Goal: Find specific page/section: Find specific page/section

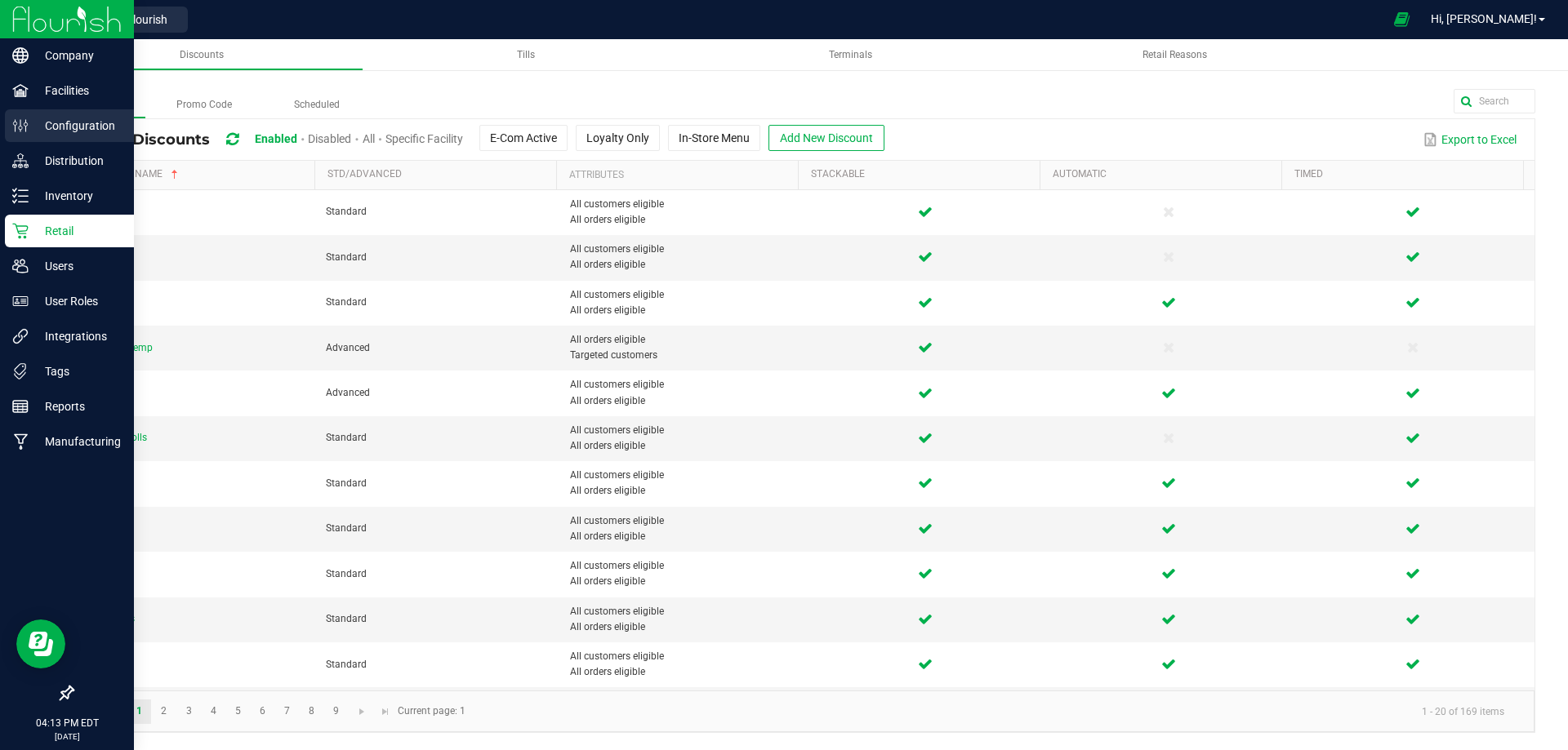
click at [60, 122] on p "Configuration" at bounding box center [77, 126] width 98 height 20
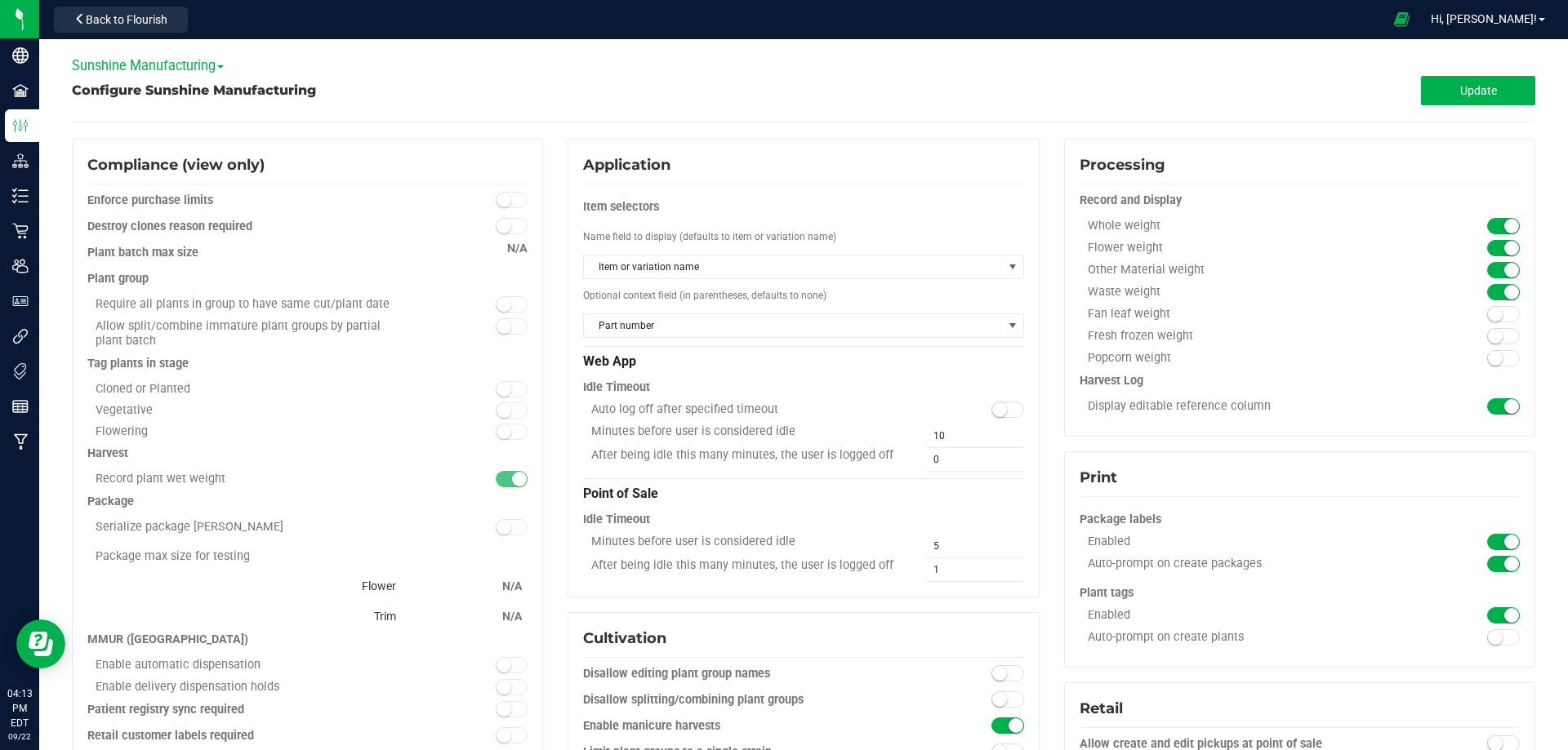
click at [168, 66] on span "Sunshine Manufacturing" at bounding box center [147, 66] width 152 height 15
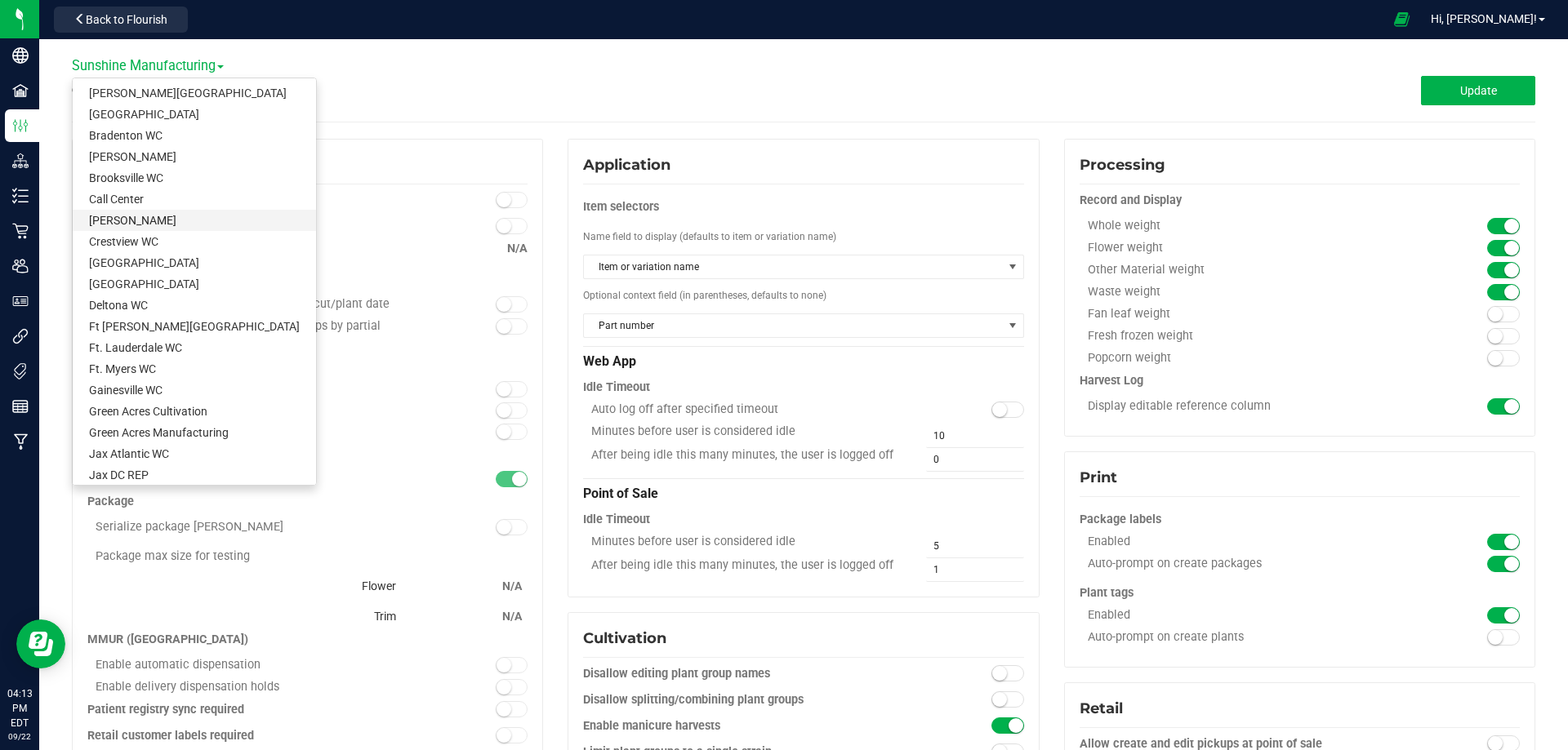
click at [128, 218] on link "[PERSON_NAME]" at bounding box center [193, 220] width 243 height 21
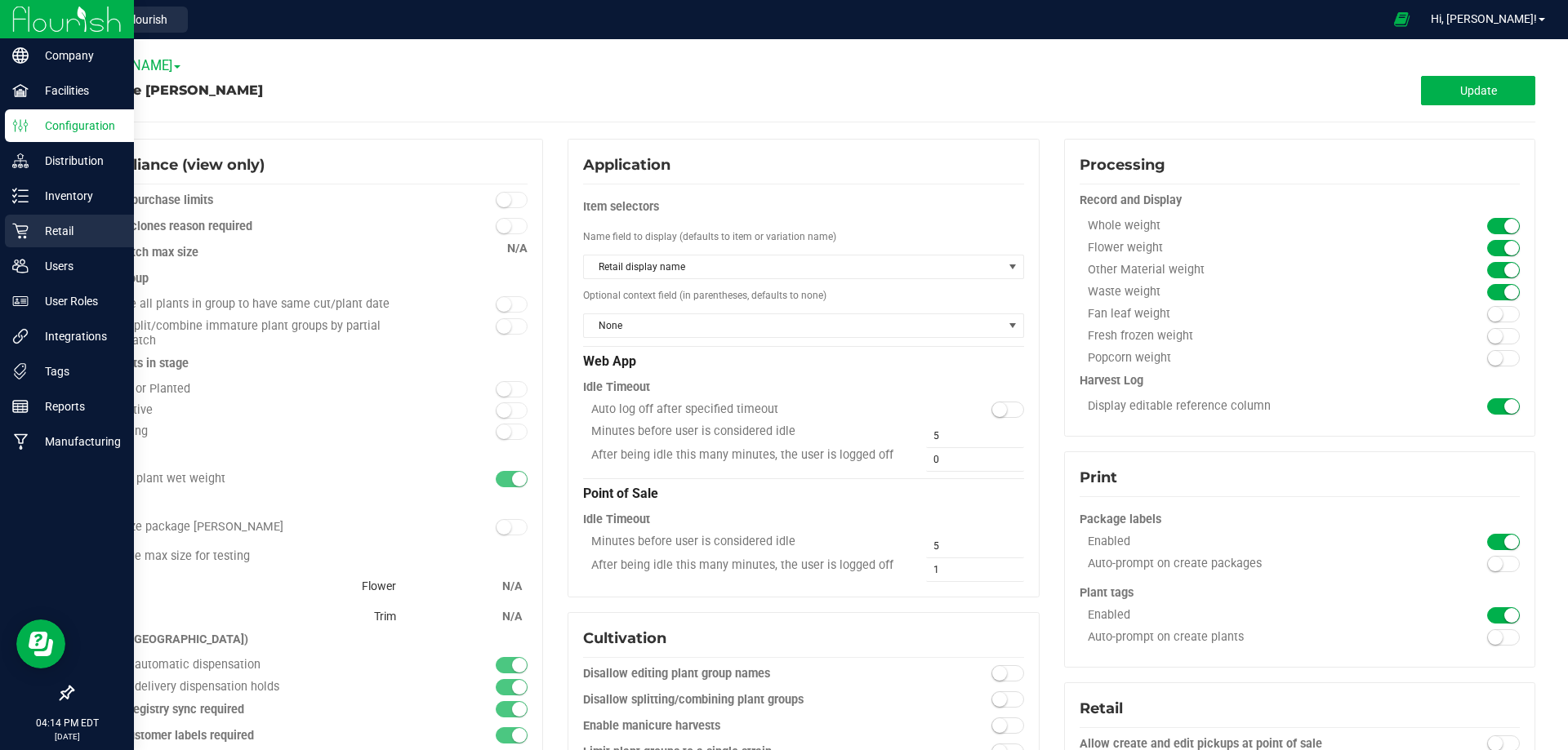
click at [62, 229] on p "Retail" at bounding box center [77, 231] width 98 height 20
